Goal: Transaction & Acquisition: Purchase product/service

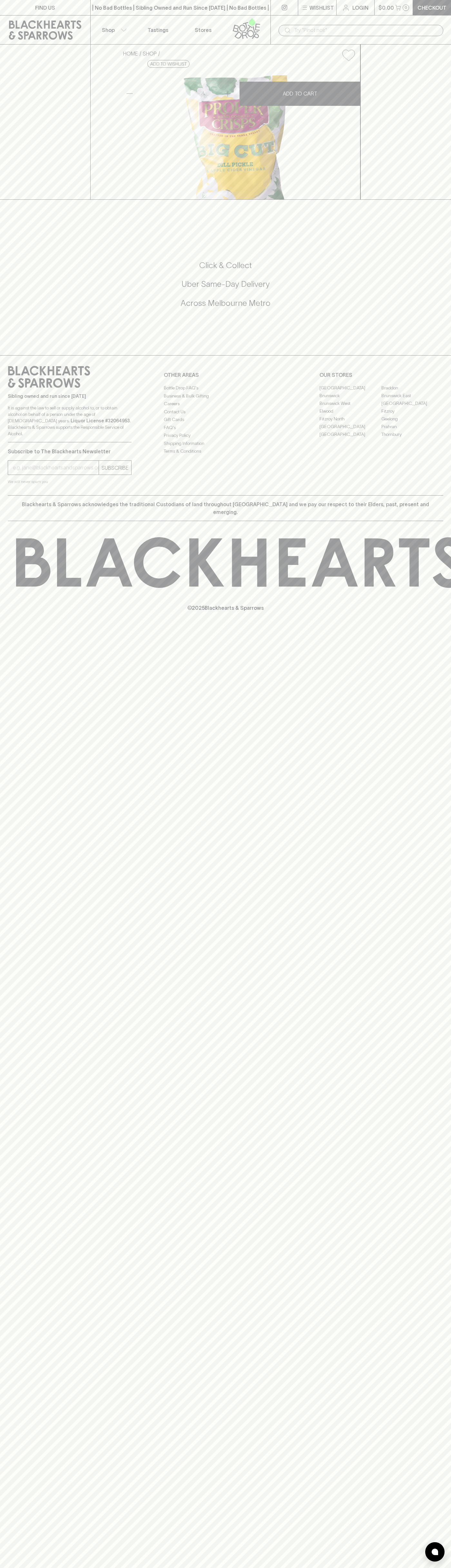
click at [410, 25] on div "​" at bounding box center [361, 30] width 165 height 11
click at [419, 1423] on div "FIND US | No Bad Bottles | Sibling Owned and Run Since [DATE] | No Bad Bottles …" at bounding box center [226, 784] width 451 height 1568
click at [221, 1567] on html "FIND US | No Bad Bottles | Sibling Owned and Run Since [DATE] | No Bad Bottles …" at bounding box center [226, 784] width 451 height 1568
click at [23, 308] on div "Click & Collect Uber Same-Day Delivery Across [GEOGRAPHIC_DATA] Metro" at bounding box center [226, 284] width 436 height 48
